Goal: Transaction & Acquisition: Book appointment/travel/reservation

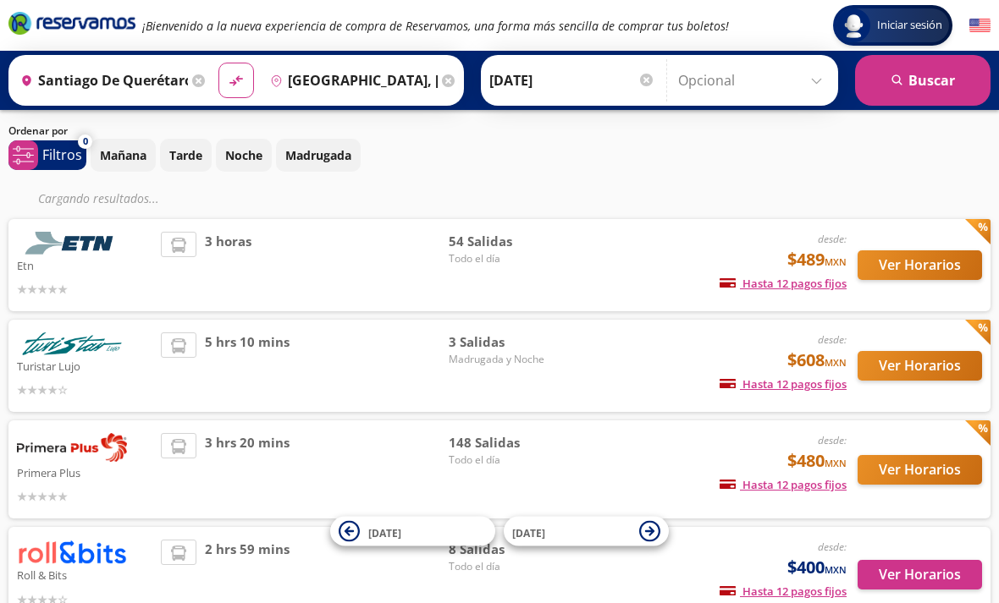
scroll to position [48, 0]
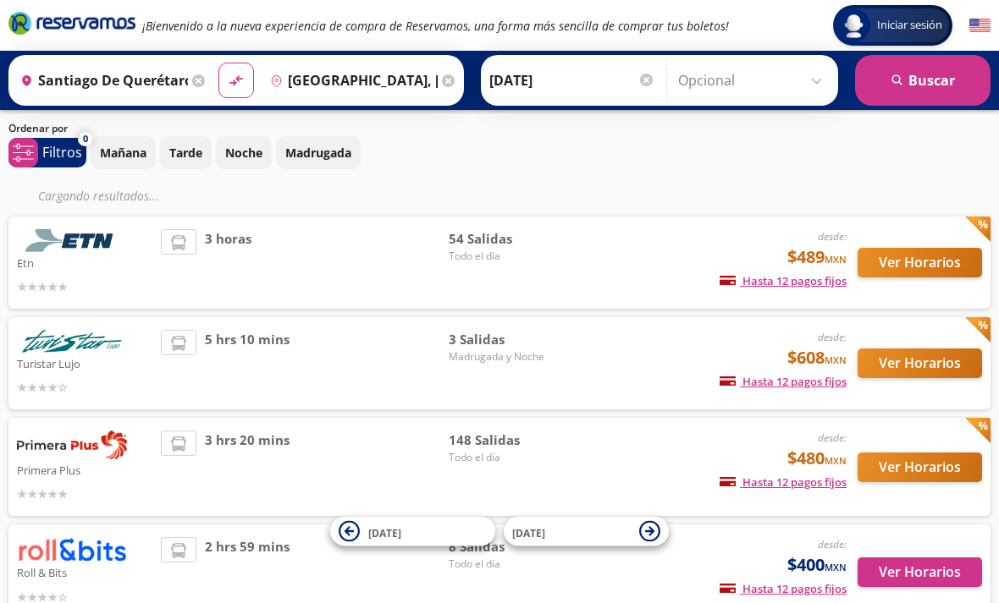
click at [193, 454] on li at bounding box center [179, 444] width 34 height 25
click at [631, 471] on div "desde: $480 MXN Hasta 12 pagos fijos Pagos fijos en compras mayores a $30 MXN, …" at bounding box center [710, 467] width 271 height 73
click at [924, 461] on button "Ver Horarios" at bounding box center [919, 468] width 124 height 30
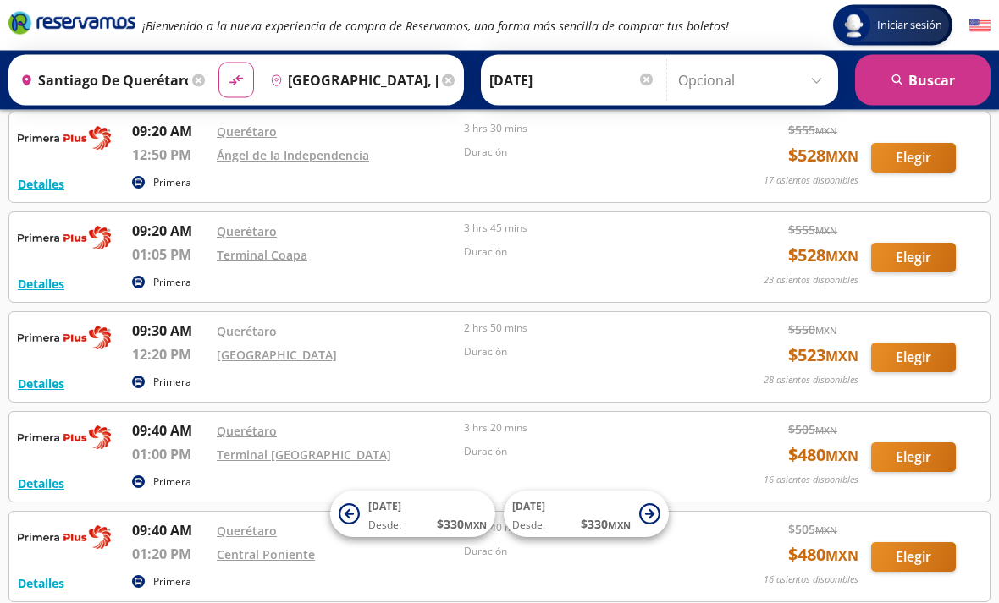
scroll to position [5369, 0]
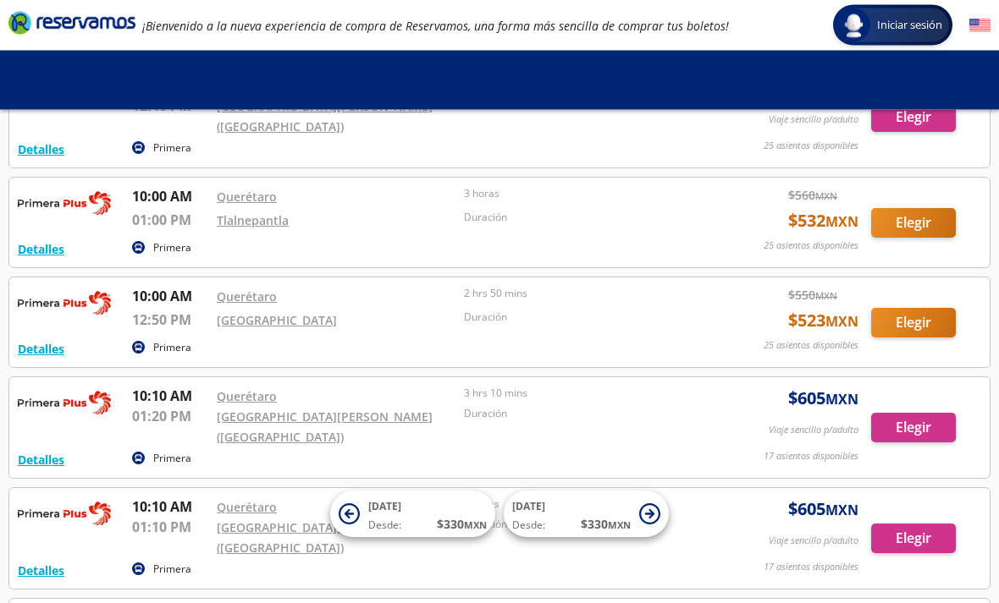
scroll to position [6025, 0]
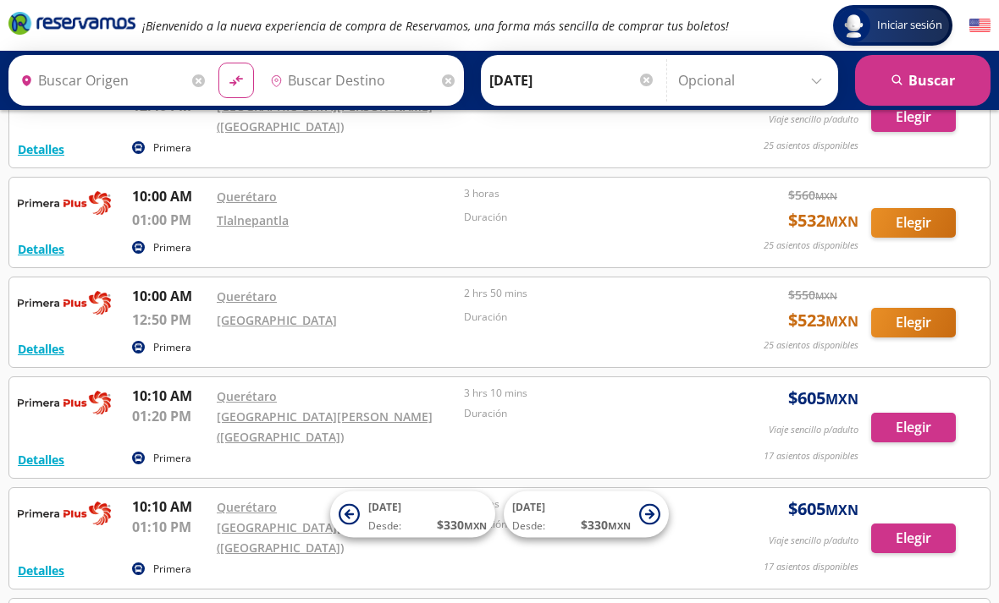
type input "Santiago de Querétaro, [GEOGRAPHIC_DATA]"
type input "[GEOGRAPHIC_DATA], [GEOGRAPHIC_DATA]"
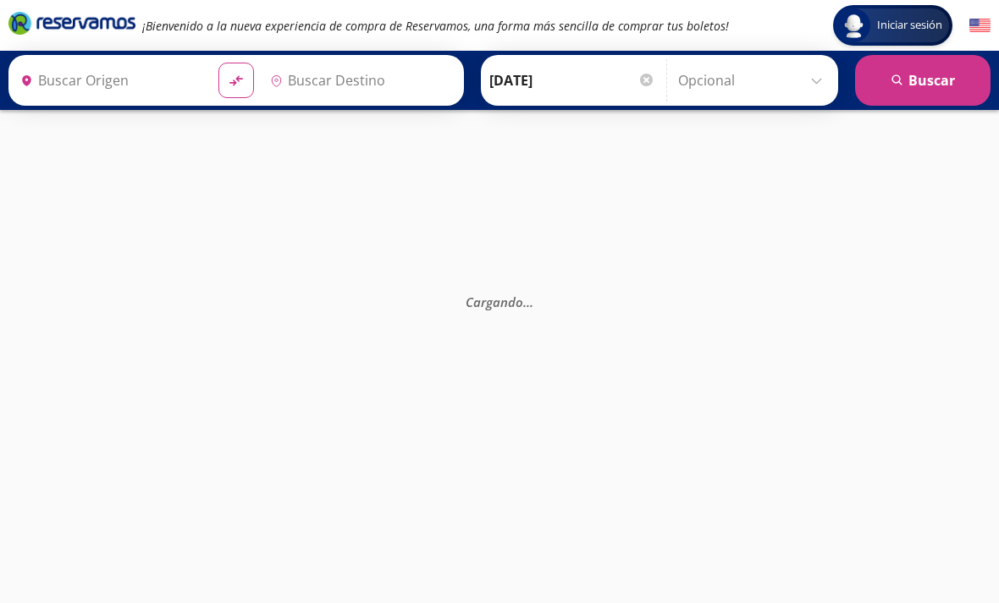
type input "[GEOGRAPHIC_DATA], [GEOGRAPHIC_DATA]"
type input "Santiago de Querétaro, [GEOGRAPHIC_DATA]"
